Goal: Information Seeking & Learning: Learn about a topic

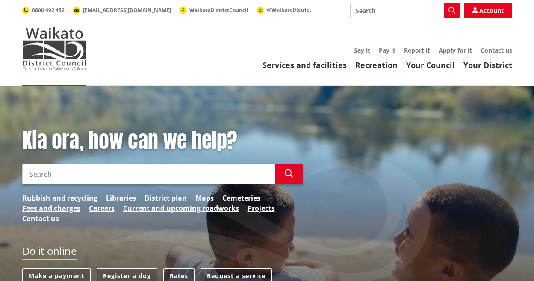
click at [447, 65] on link "Your Council" at bounding box center [430, 65] width 49 height 10
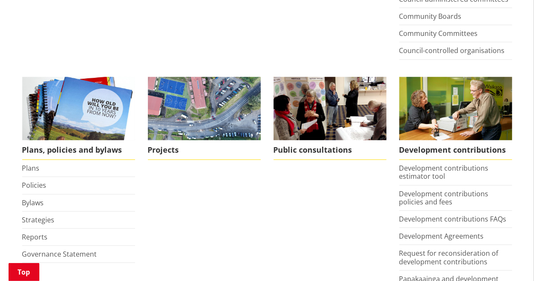
scroll to position [329, 0]
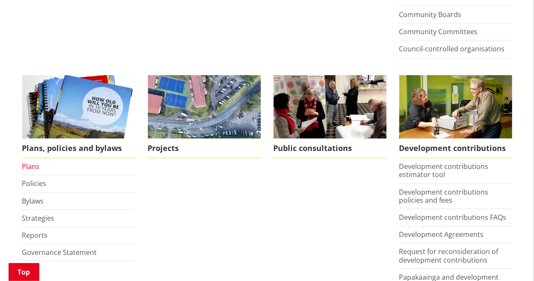
click at [34, 167] on link "Plans" at bounding box center [31, 165] width 18 height 9
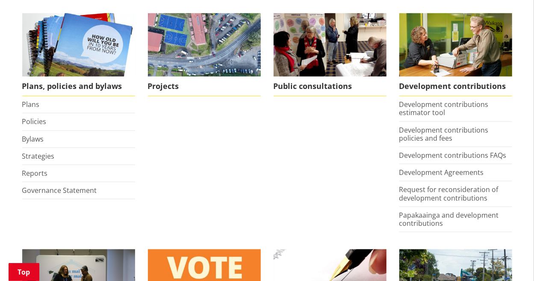
scroll to position [409, 0]
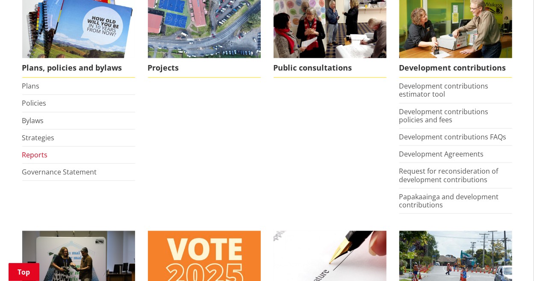
click at [39, 156] on link "Reports" at bounding box center [35, 154] width 26 height 9
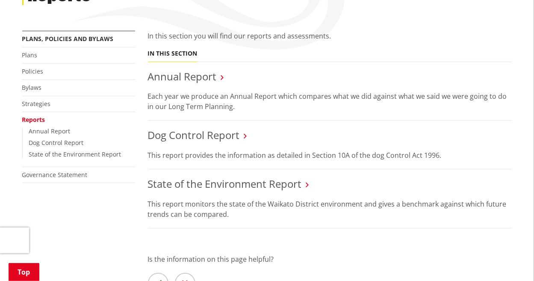
scroll to position [141, 0]
click at [232, 182] on link "State of the Environment Report" at bounding box center [225, 184] width 154 height 14
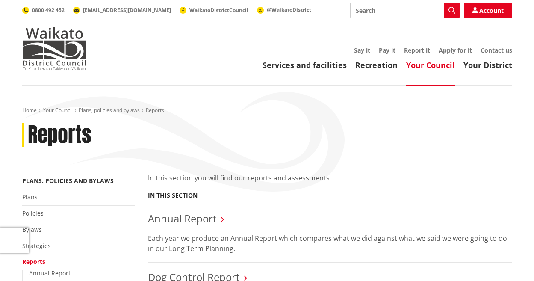
scroll to position [141, 0]
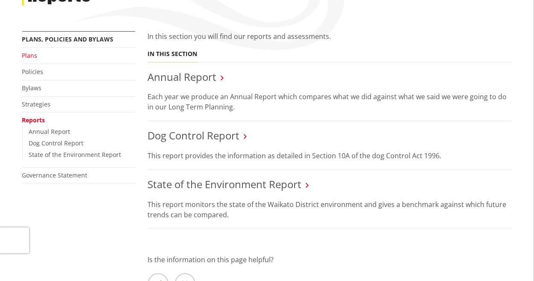
click at [35, 56] on link "Plans" at bounding box center [29, 55] width 15 height 8
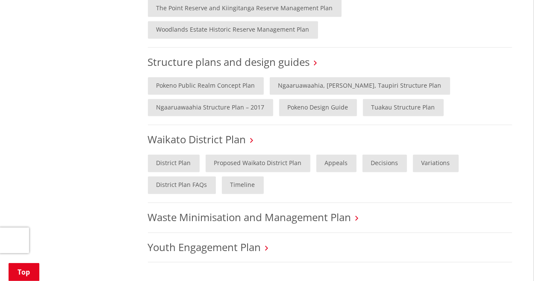
scroll to position [774, 0]
click at [424, 100] on link "Tuakau Structure Plan" at bounding box center [403, 109] width 81 height 18
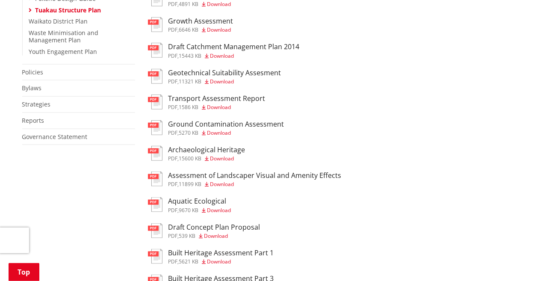
scroll to position [434, 0]
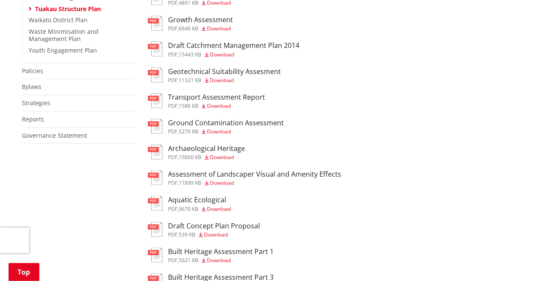
click at [265, 126] on h3 "Ground Contamination Assessment" at bounding box center [226, 123] width 116 height 8
